Goal: Book appointment/travel/reservation

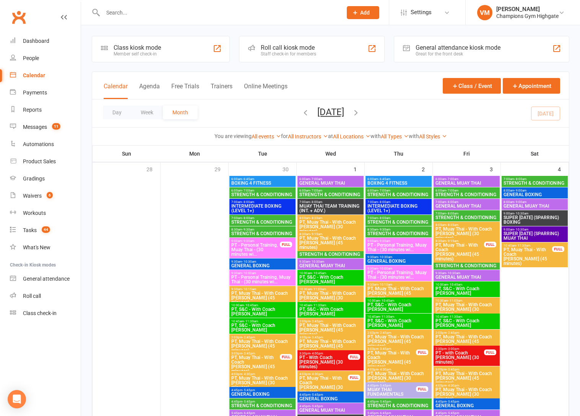
click at [25, 74] on div "Calendar" at bounding box center [34, 75] width 22 height 6
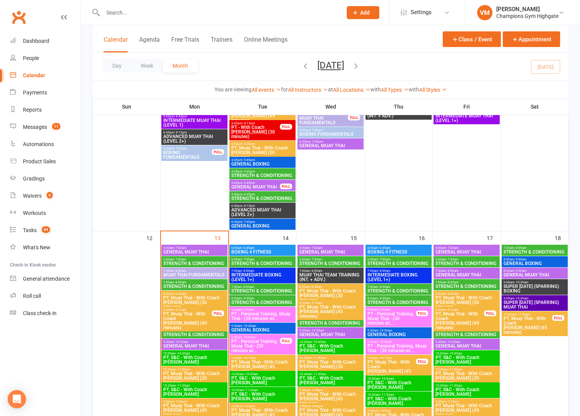
scroll to position [671, 0]
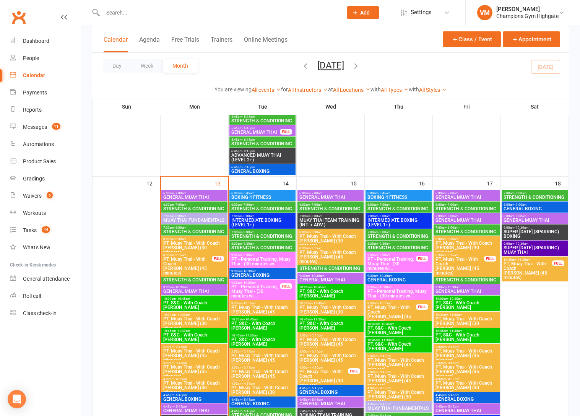
click at [185, 215] on span "- 8:00am" at bounding box center [180, 216] width 12 height 3
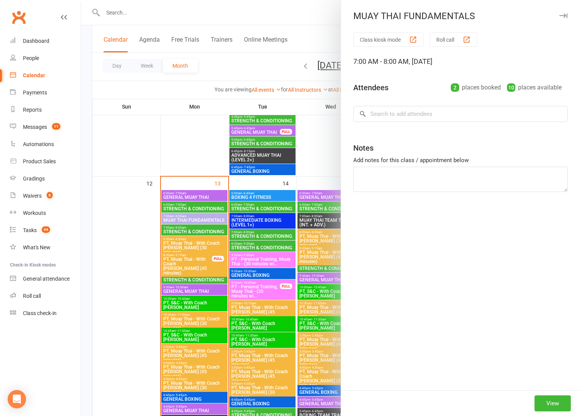
click at [183, 218] on div at bounding box center [330, 208] width 499 height 416
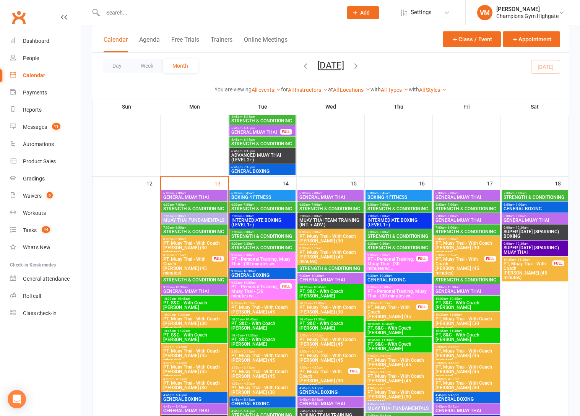
click at [176, 218] on span "MUAY THAI FUNDAMENTALS" at bounding box center [194, 220] width 63 height 5
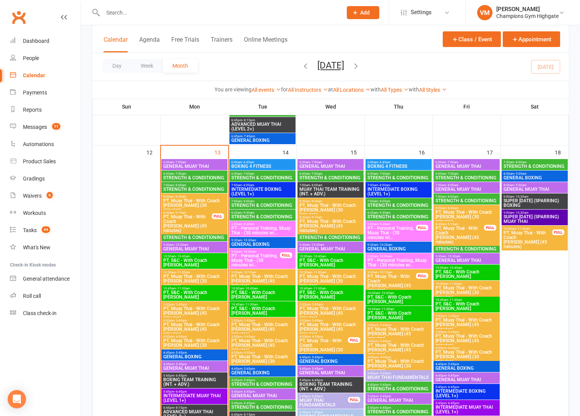
scroll to position [710, 0]
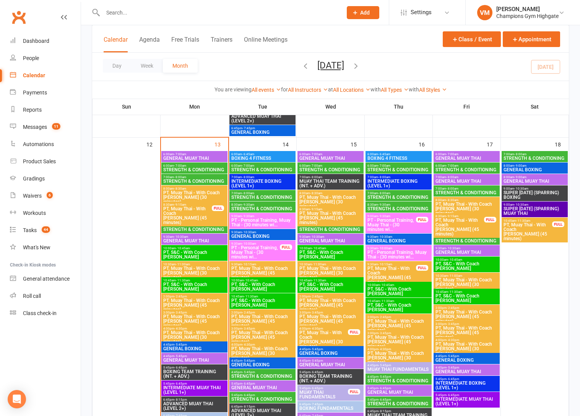
click at [186, 179] on span "STRENGTH & CONDITIONING" at bounding box center [194, 181] width 63 height 5
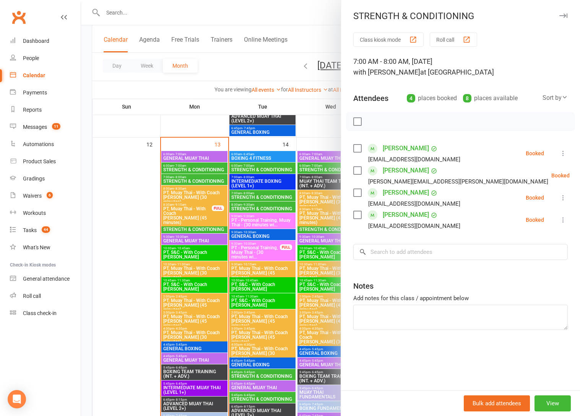
click at [186, 179] on div at bounding box center [330, 208] width 499 height 416
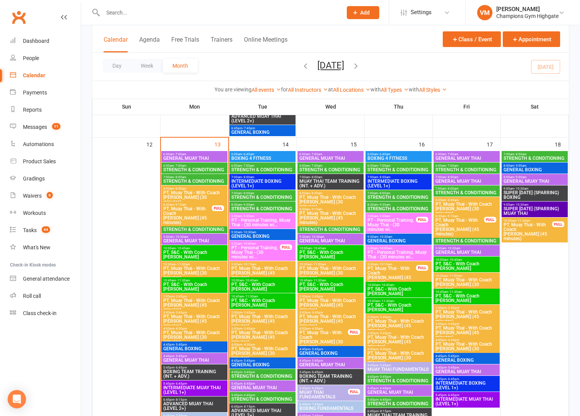
click at [184, 230] on span "STRENGTH & CONDITIONING" at bounding box center [194, 229] width 63 height 5
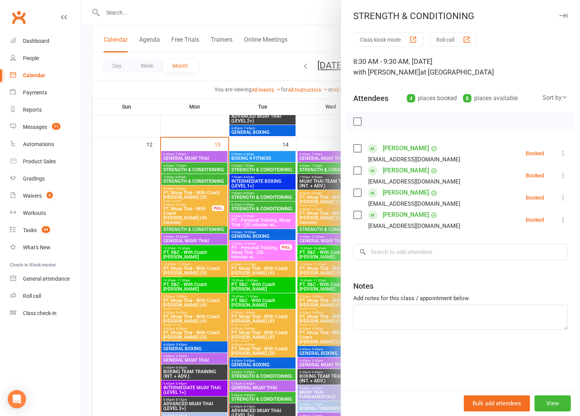
click at [182, 226] on div at bounding box center [330, 208] width 499 height 416
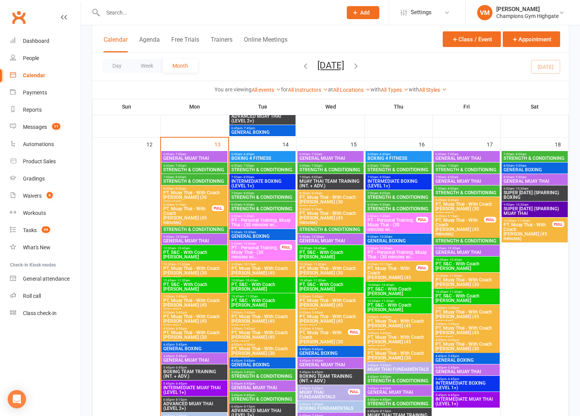
click at [177, 211] on span "PT, Muay Thai - With Coach [PERSON_NAME] (45 minutes)" at bounding box center [187, 215] width 49 height 18
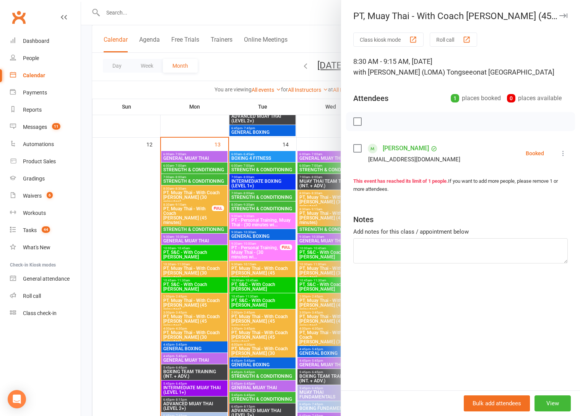
click at [177, 211] on div at bounding box center [330, 208] width 499 height 416
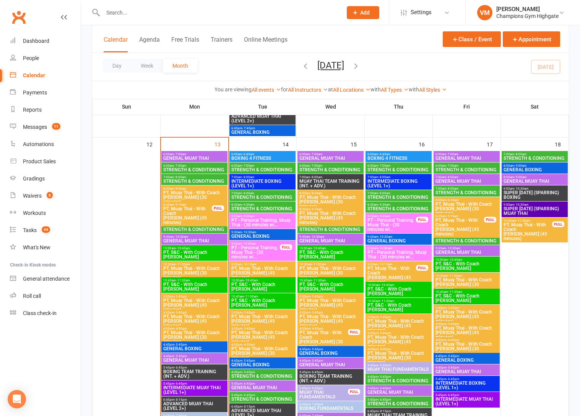
click at [179, 192] on span "PT, Muay Thai - With Coach [PERSON_NAME] (30 minutes)" at bounding box center [194, 197] width 63 height 14
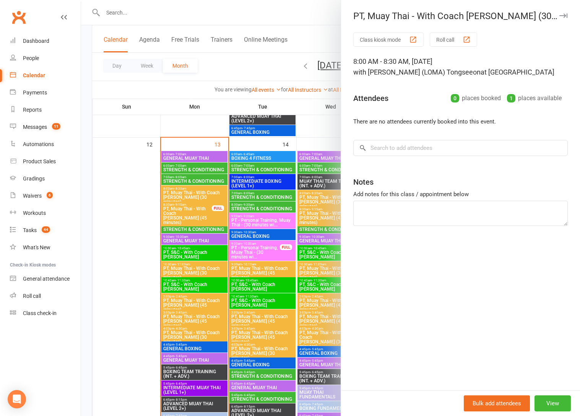
click at [179, 192] on div at bounding box center [330, 208] width 499 height 416
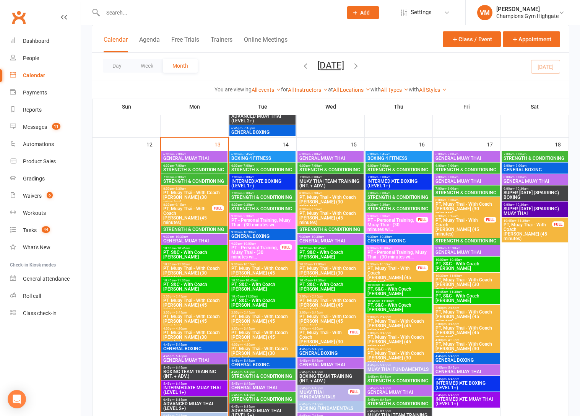
click at [242, 195] on span "STRENGTH & CONDITIONING" at bounding box center [262, 197] width 63 height 5
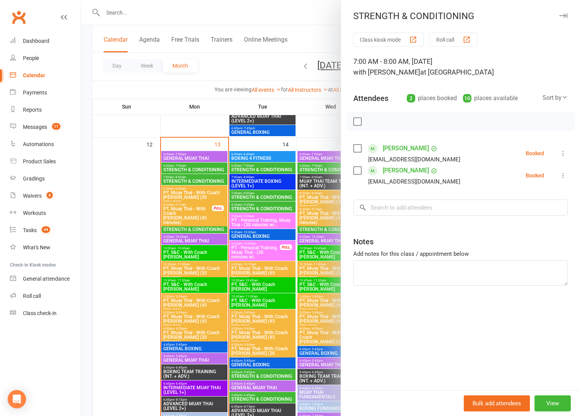
click at [242, 194] on div at bounding box center [330, 208] width 499 height 416
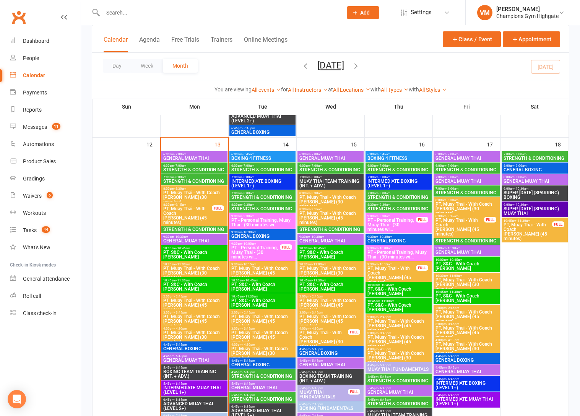
click at [249, 168] on span "STRENGTH & CONDITIONING" at bounding box center [262, 169] width 63 height 5
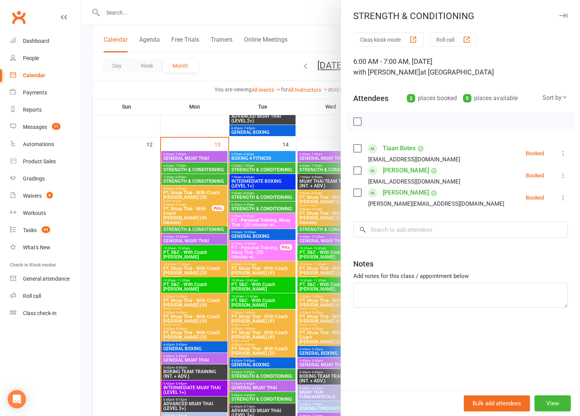
click at [249, 168] on div at bounding box center [330, 208] width 499 height 416
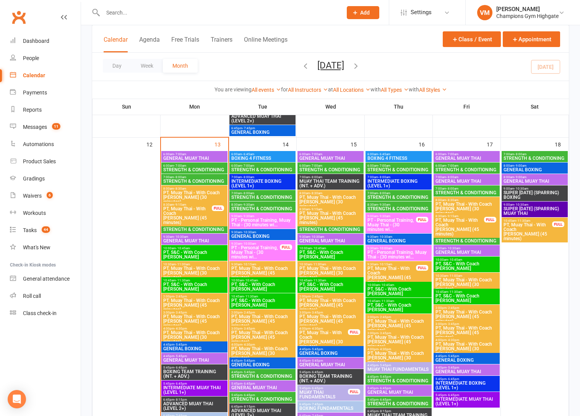
click at [251, 205] on span "- 9:30am" at bounding box center [248, 204] width 12 height 3
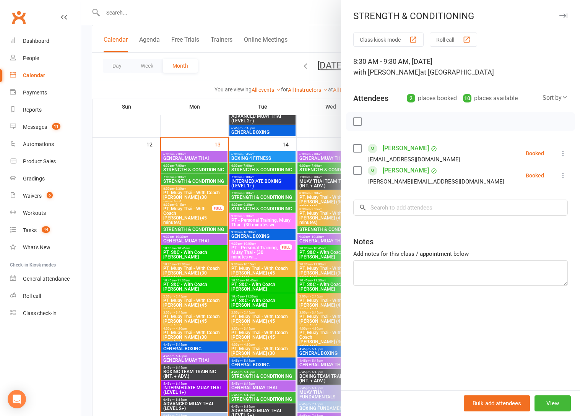
click at [249, 206] on div at bounding box center [330, 208] width 499 height 416
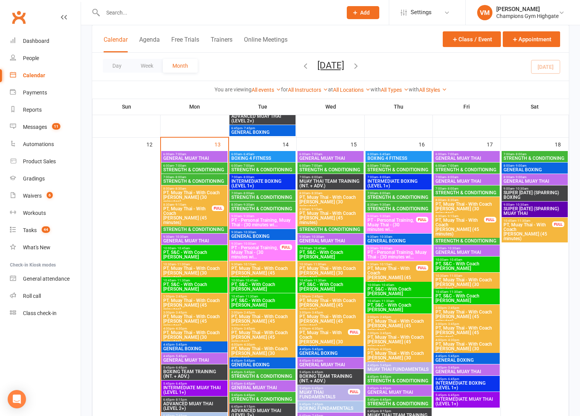
click at [308, 167] on span "STRENGTH & CONDITIONING" at bounding box center [330, 169] width 63 height 5
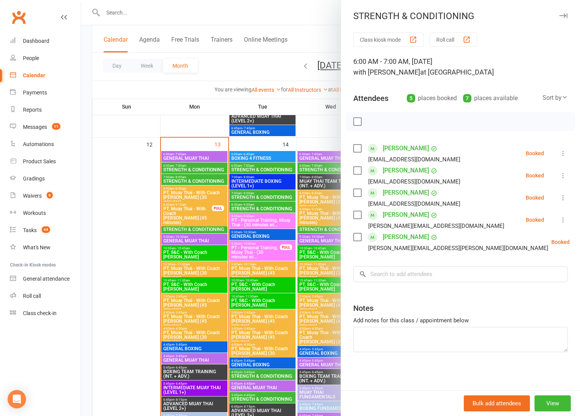
click at [307, 167] on div at bounding box center [330, 208] width 499 height 416
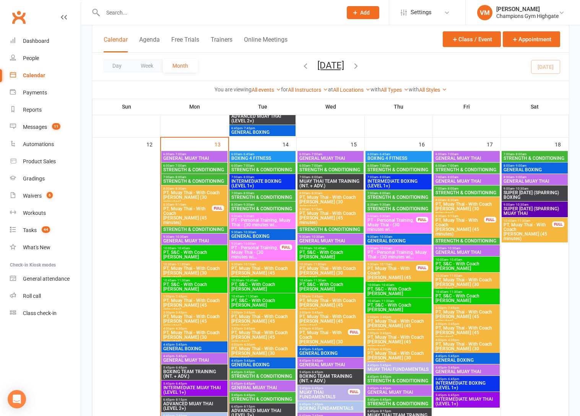
click at [334, 151] on div "6:00am - 7:00am GENERAL [PERSON_NAME]" at bounding box center [330, 156] width 66 height 11
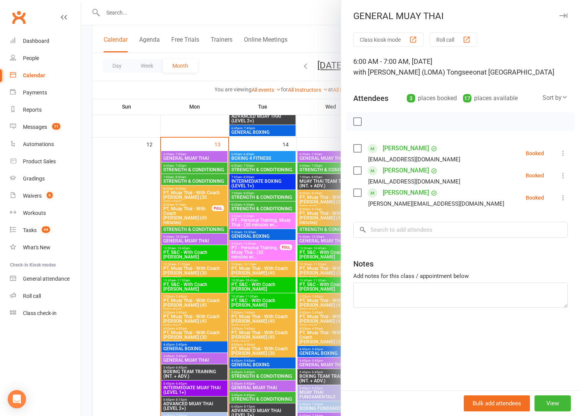
click at [266, 159] on div at bounding box center [330, 208] width 499 height 416
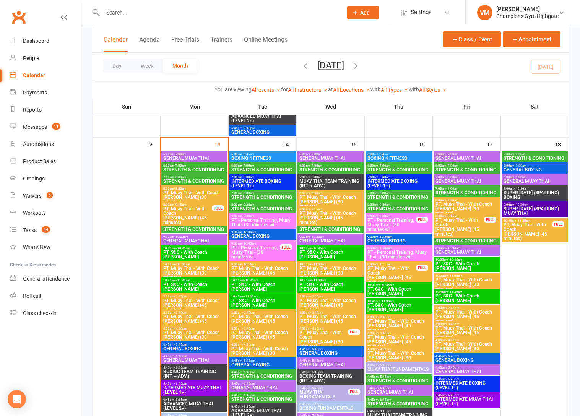
click at [249, 158] on span "BOXING 4 FITNESS" at bounding box center [262, 158] width 63 height 5
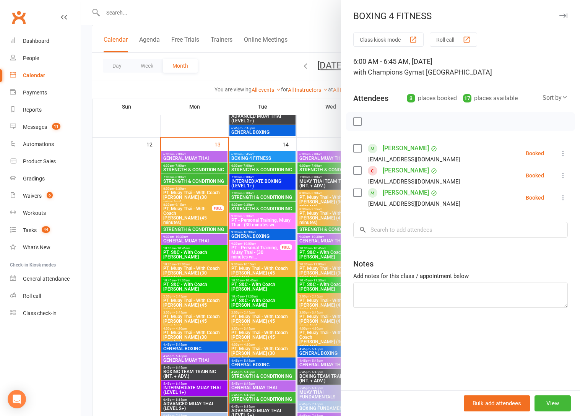
click at [390, 192] on link "[PERSON_NAME]" at bounding box center [406, 193] width 46 height 12
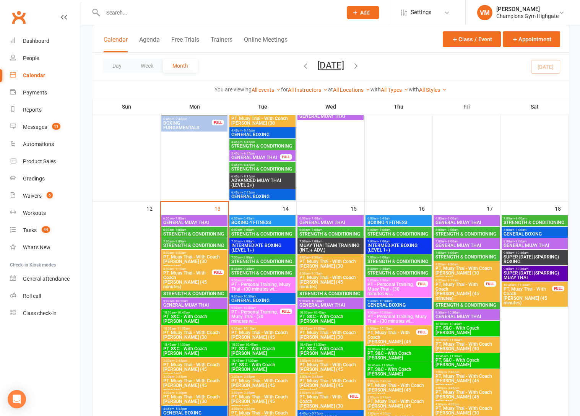
scroll to position [715, 0]
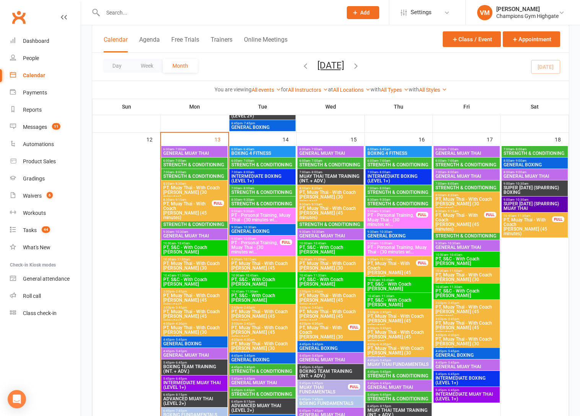
click at [392, 151] on span "BOXING 4 FITNESS" at bounding box center [398, 153] width 63 height 5
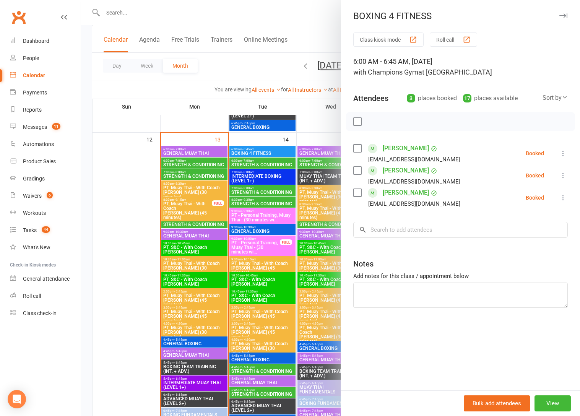
click at [292, 162] on div at bounding box center [330, 208] width 499 height 416
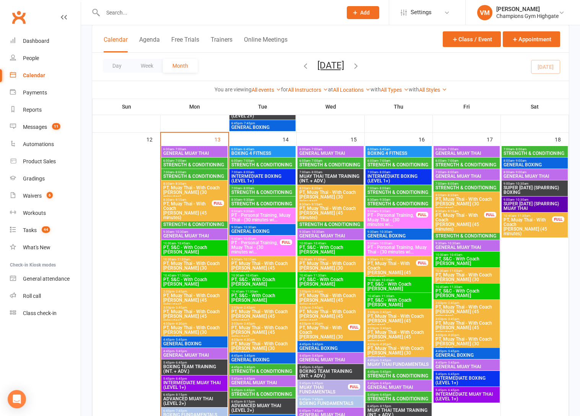
click at [322, 174] on span "MUAY THAI TEAM TRAINING (INT. + ADV.)" at bounding box center [330, 178] width 63 height 9
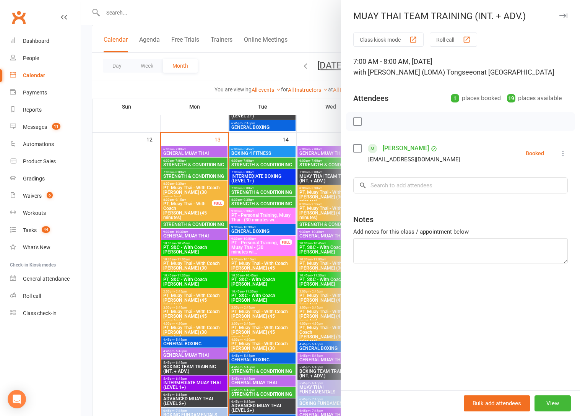
click at [232, 187] on div at bounding box center [330, 208] width 499 height 416
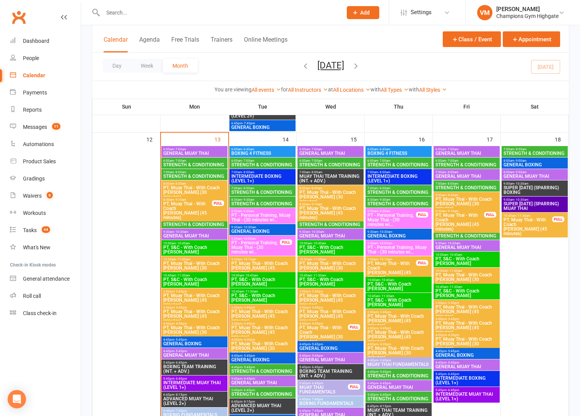
click at [239, 228] on span "9:30am - 10:30am" at bounding box center [262, 227] width 63 height 3
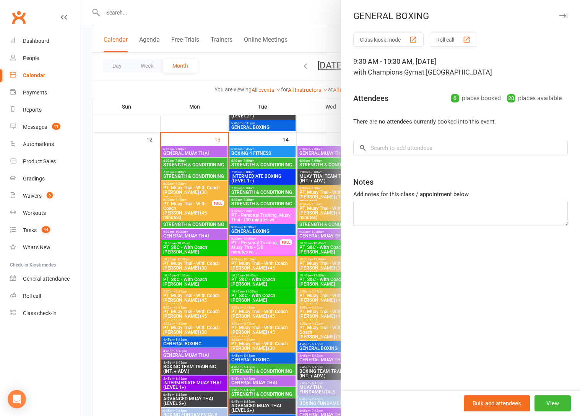
click at [239, 229] on div at bounding box center [330, 208] width 499 height 416
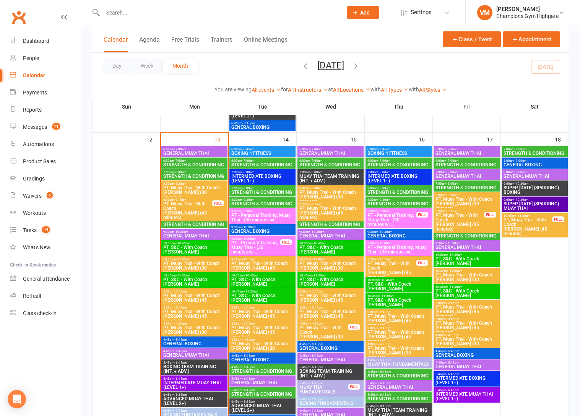
click at [253, 211] on span "- 9:30am" at bounding box center [248, 211] width 12 height 3
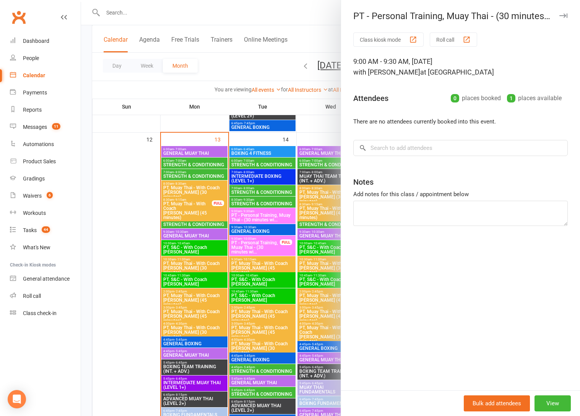
click at [250, 214] on div at bounding box center [330, 208] width 499 height 416
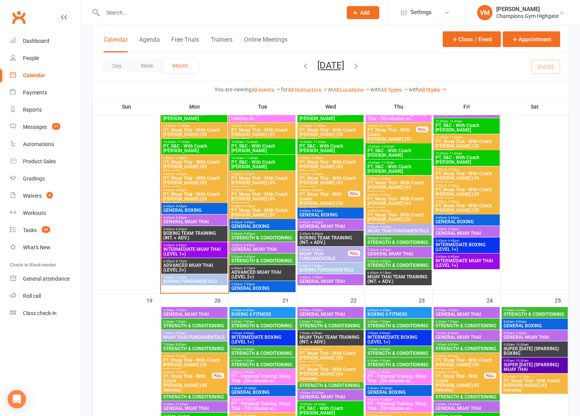
scroll to position [849, 0]
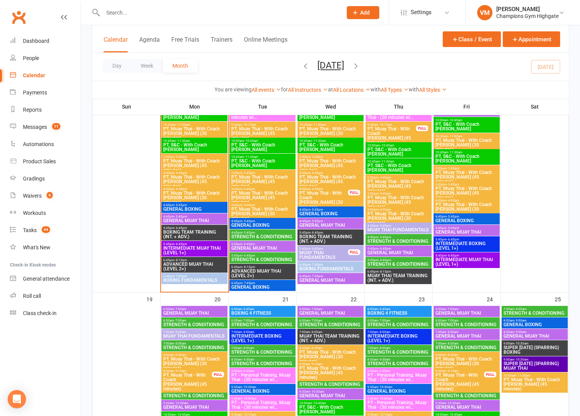
click at [316, 252] on span "MUAY THAI FUNDAMENTALS" at bounding box center [323, 254] width 49 height 9
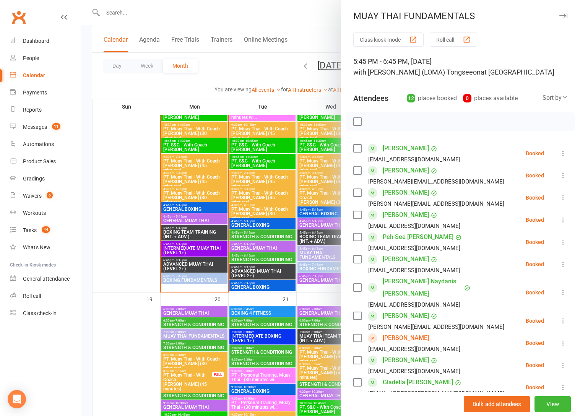
click at [316, 250] on div at bounding box center [330, 208] width 499 height 416
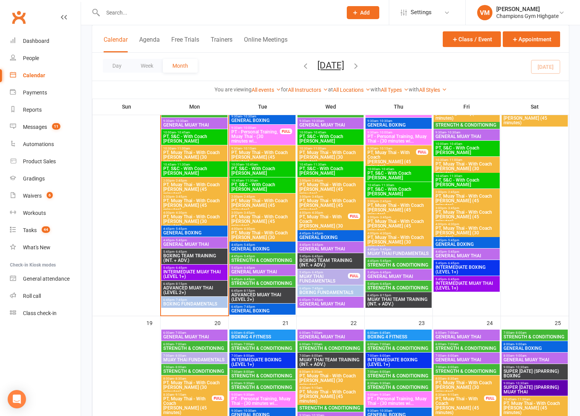
scroll to position [834, 0]
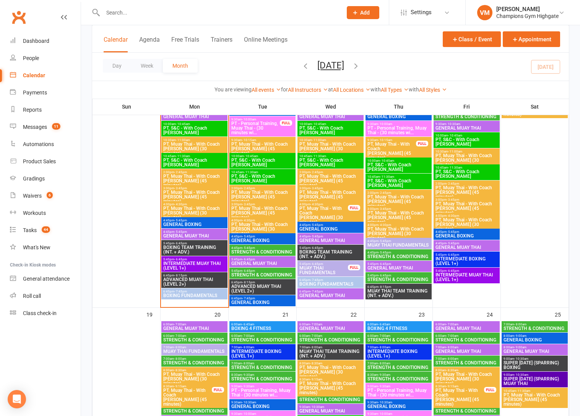
click at [338, 272] on span "MUAY THAI FUNDAMENTALS" at bounding box center [323, 270] width 49 height 9
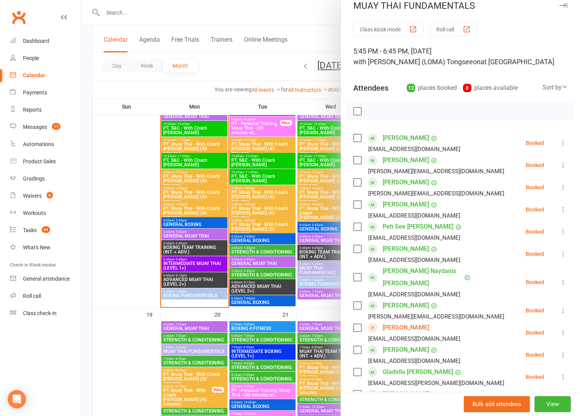
scroll to position [8, 0]
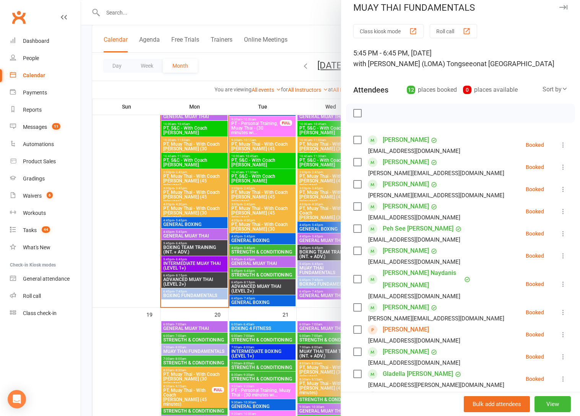
click at [284, 199] on div at bounding box center [330, 208] width 499 height 416
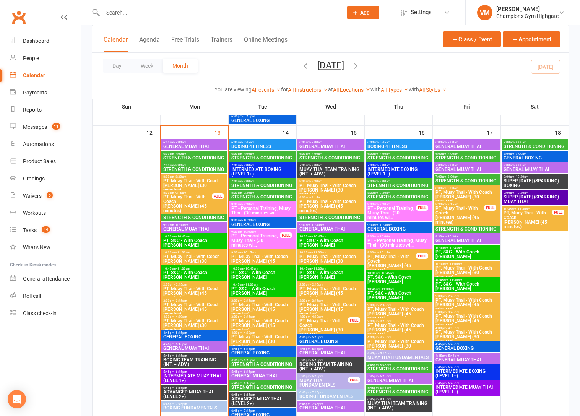
scroll to position [694, 0]
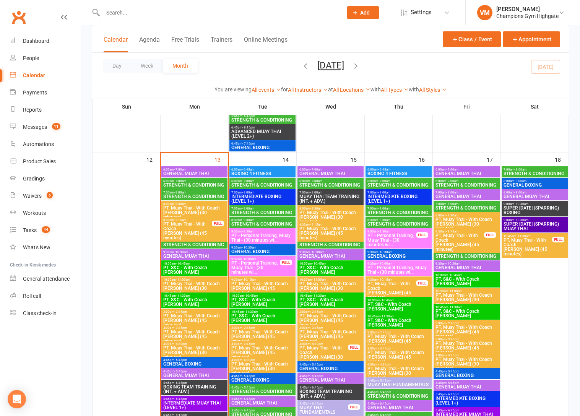
click at [317, 241] on span "- 9:30am" at bounding box center [316, 240] width 12 height 3
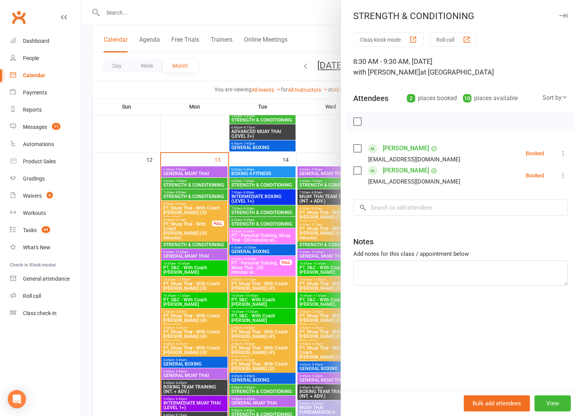
click at [317, 241] on div at bounding box center [330, 208] width 499 height 416
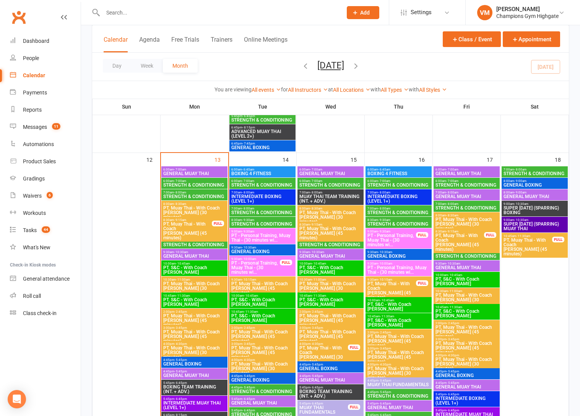
click at [325, 180] on span "6:00am - 7:00am" at bounding box center [330, 180] width 63 height 3
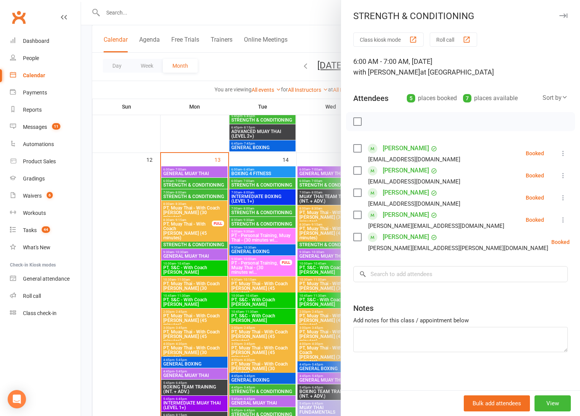
click at [319, 181] on div at bounding box center [330, 208] width 499 height 416
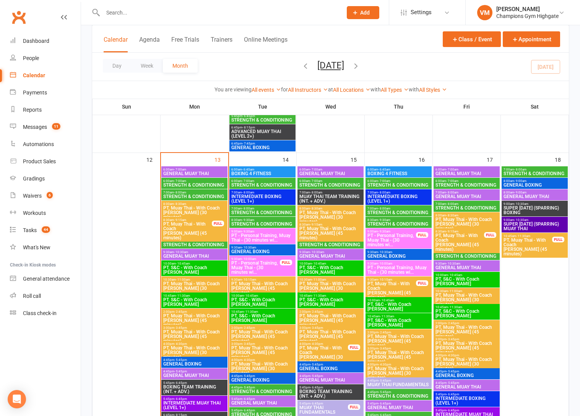
click at [319, 244] on span "STRENGTH & CONDITIONING" at bounding box center [330, 244] width 63 height 5
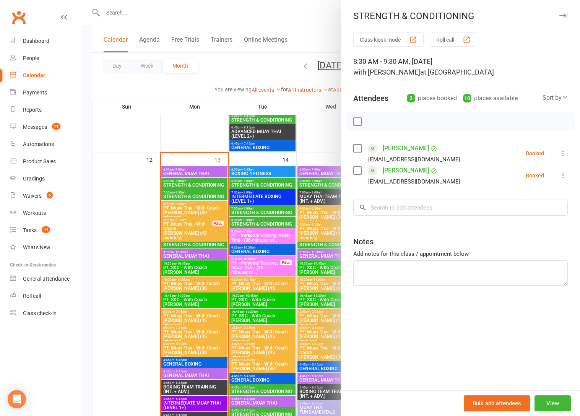
click at [320, 181] on div at bounding box center [330, 208] width 499 height 416
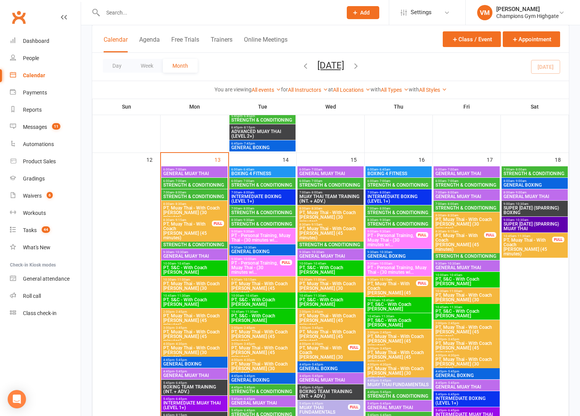
click at [320, 181] on span "- 7:00am" at bounding box center [316, 180] width 12 height 3
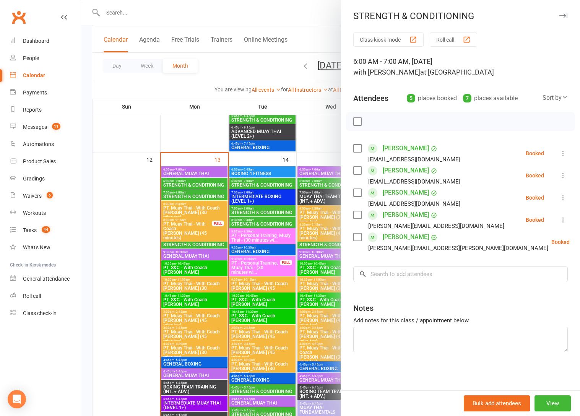
click at [320, 181] on div at bounding box center [330, 208] width 499 height 416
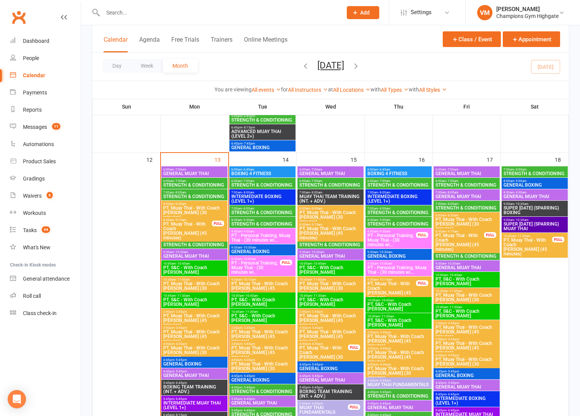
click at [198, 190] on div "7:00am - 8:00am STRENGTH & CONDITIONING" at bounding box center [194, 194] width 66 height 11
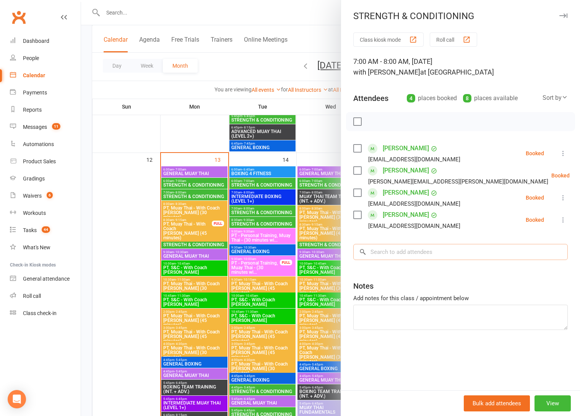
click at [395, 256] on input "search" at bounding box center [460, 252] width 215 height 16
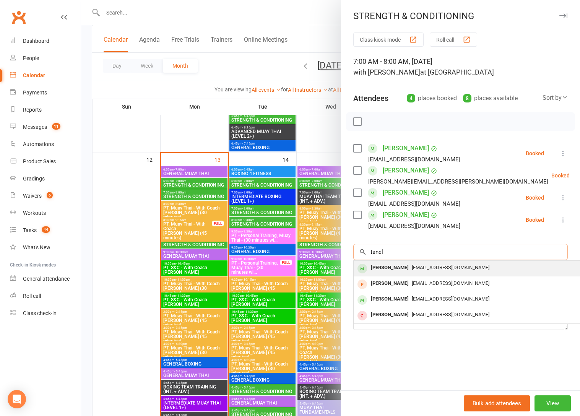
type input "tanel"
click at [392, 265] on div "[PERSON_NAME]" at bounding box center [390, 267] width 44 height 11
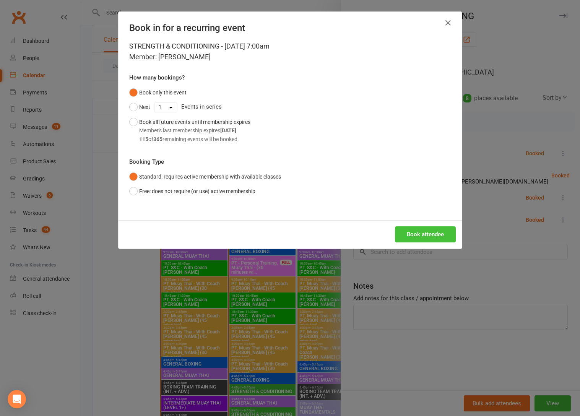
click at [420, 232] on button "Book attendee" at bounding box center [425, 234] width 61 height 16
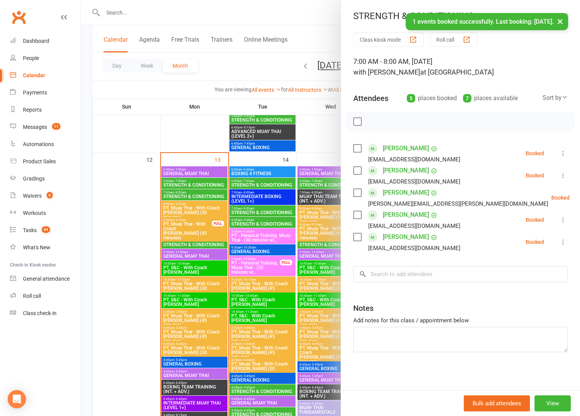
click at [358, 122] on label at bounding box center [357, 122] width 8 height 8
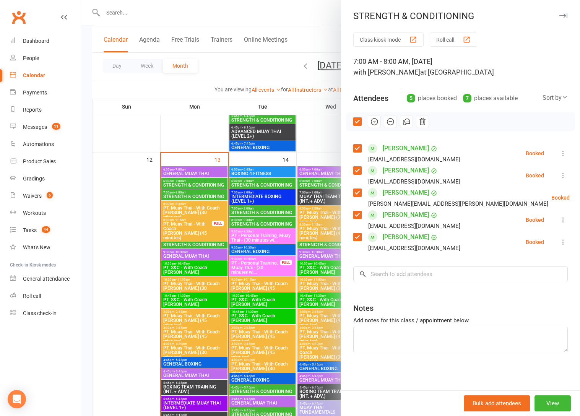
click at [358, 120] on label at bounding box center [357, 122] width 8 height 8
click at [359, 214] on label at bounding box center [357, 215] width 8 height 8
click at [358, 196] on label at bounding box center [357, 193] width 8 height 8
click at [359, 193] on label at bounding box center [357, 193] width 8 height 8
click at [356, 148] on label at bounding box center [357, 149] width 8 height 8
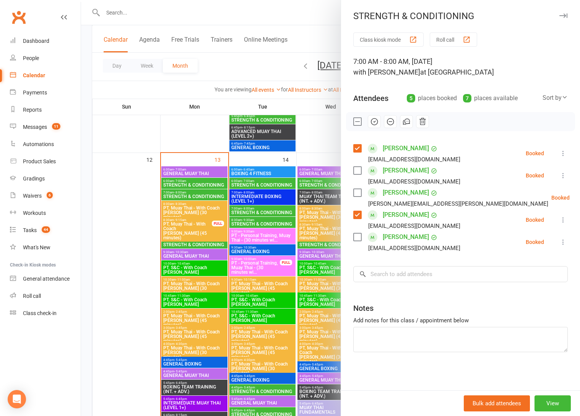
click at [355, 240] on label at bounding box center [357, 237] width 8 height 8
click at [376, 124] on icon "button" at bounding box center [374, 122] width 7 height 7
click at [360, 121] on label at bounding box center [357, 122] width 8 height 8
click at [311, 21] on div at bounding box center [330, 208] width 499 height 416
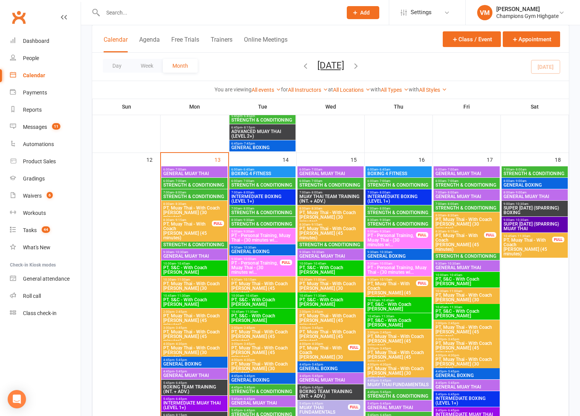
click at [174, 194] on span "STRENGTH & CONDITIONING" at bounding box center [194, 196] width 63 height 5
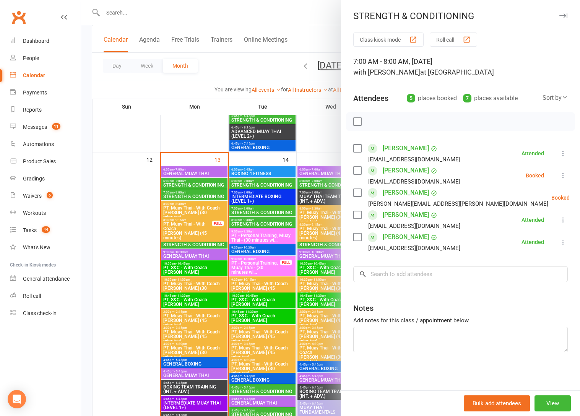
click at [355, 168] on label at bounding box center [357, 171] width 8 height 8
click at [356, 193] on label at bounding box center [357, 193] width 8 height 8
click at [375, 125] on icon "button" at bounding box center [374, 121] width 8 height 8
